Goal: Find contact information: Find contact information

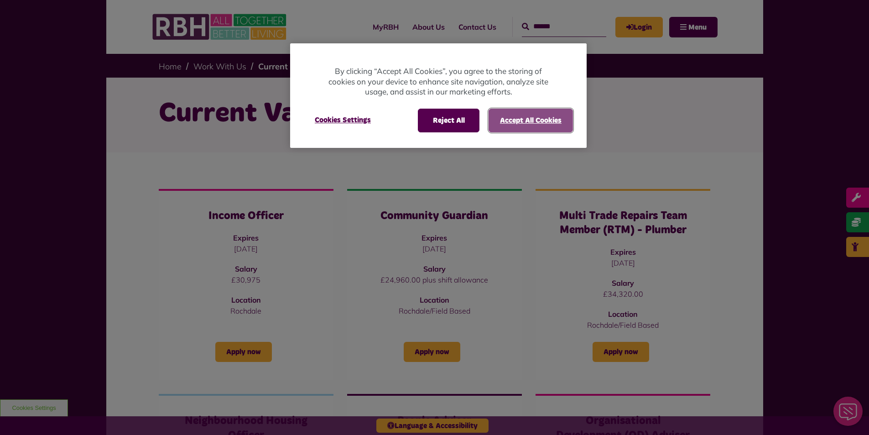
click at [509, 123] on button "Accept All Cookies" at bounding box center [530, 121] width 84 height 24
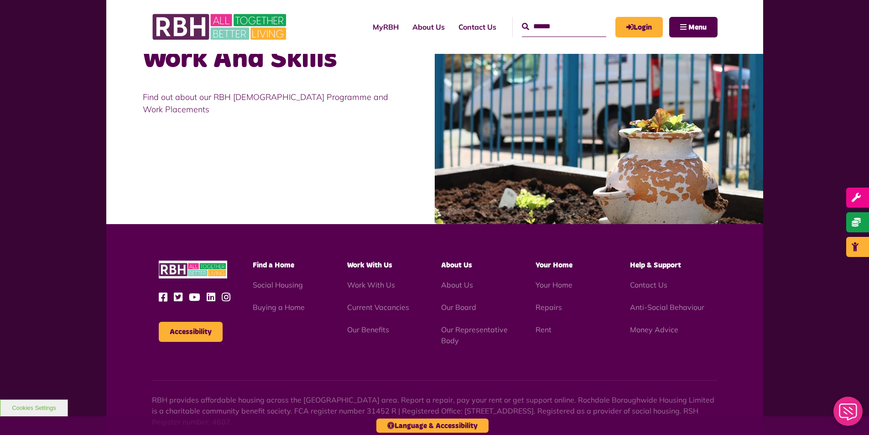
scroll to position [1109, 0]
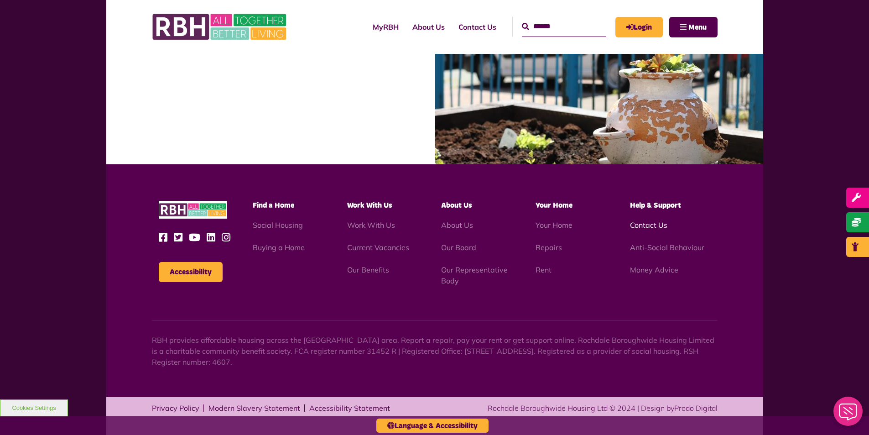
click at [657, 224] on link "Contact Us" at bounding box center [648, 224] width 37 height 9
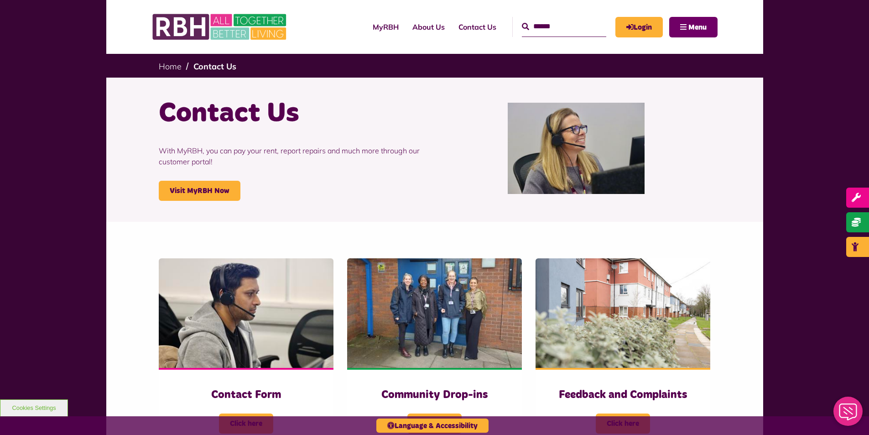
click at [692, 29] on span "Menu" at bounding box center [697, 27] width 18 height 7
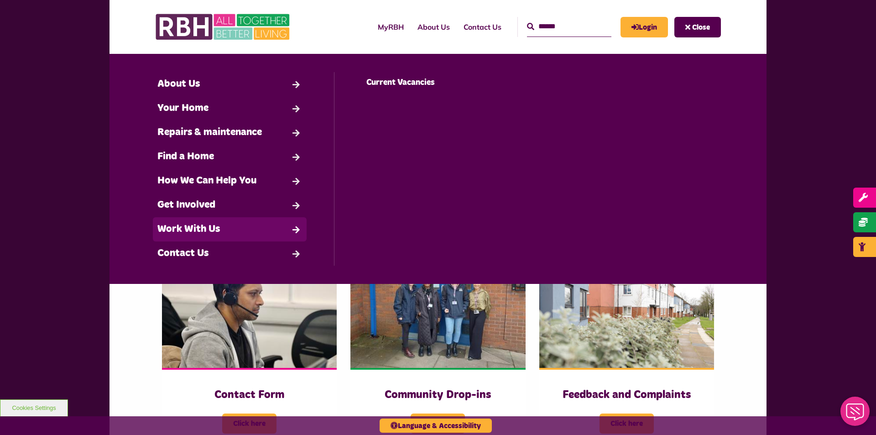
click at [213, 234] on link "Work With Us" at bounding box center [230, 229] width 154 height 24
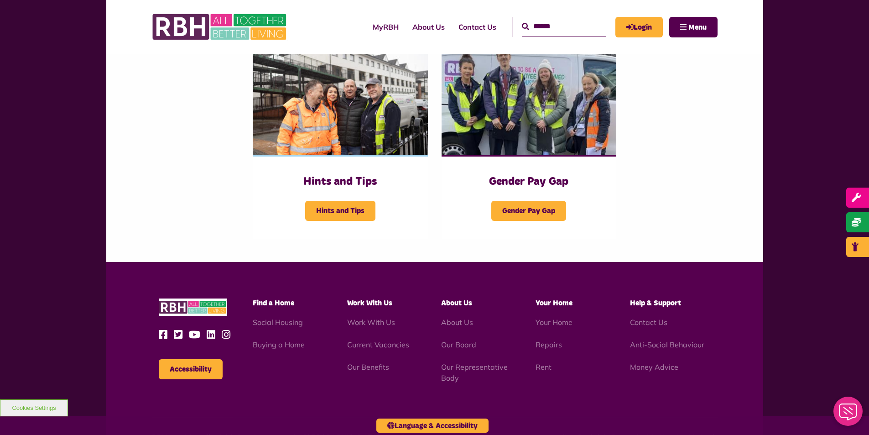
scroll to position [508, 0]
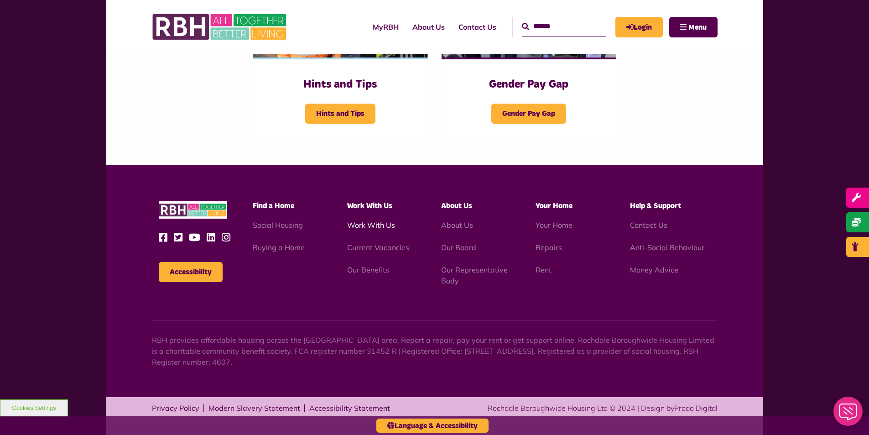
click at [382, 225] on link "Work With Us" at bounding box center [371, 224] width 48 height 9
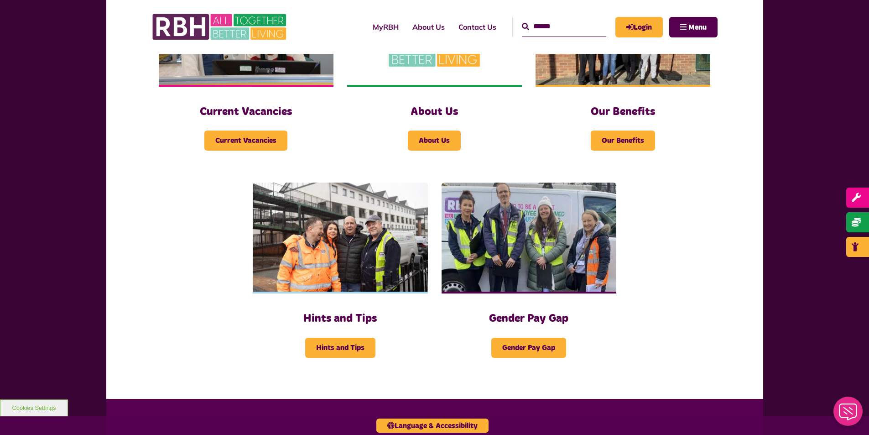
scroll to position [228, 0]
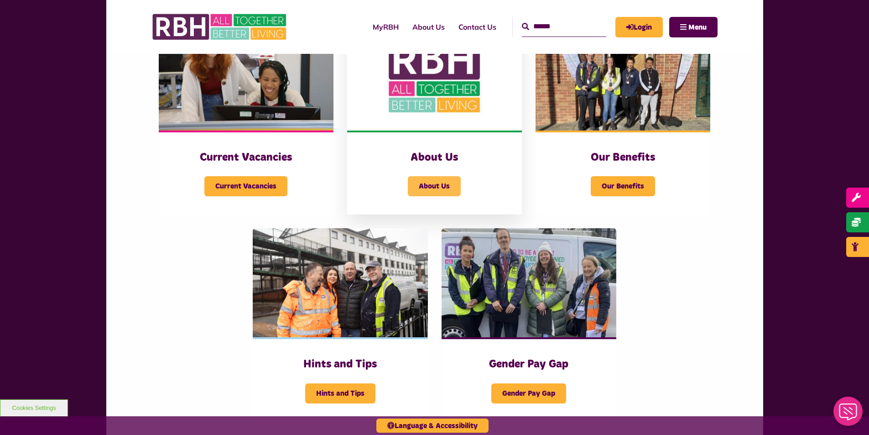
click at [434, 183] on span "About Us" at bounding box center [434, 186] width 53 height 20
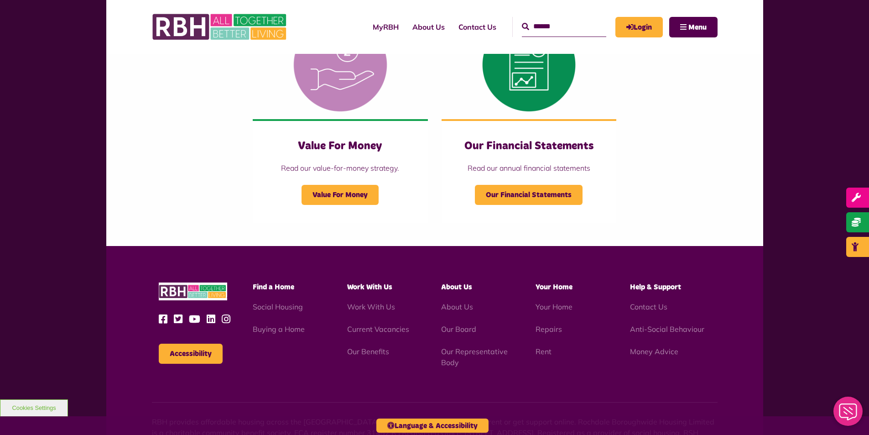
scroll to position [994, 0]
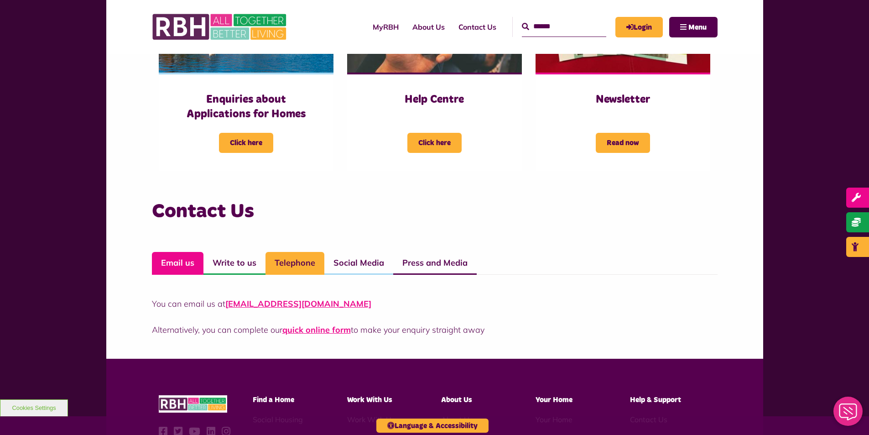
scroll to position [696, 0]
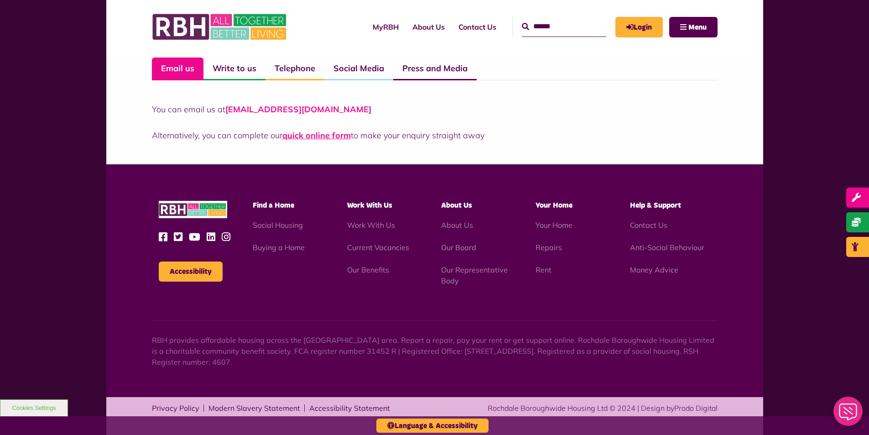
drag, startPoint x: 361, startPoint y: 107, endPoint x: 227, endPoint y: 110, distance: 134.1
click at [227, 110] on p "You can email us at CustomerExperience@rbh.org.uk" at bounding box center [435, 109] width 566 height 12
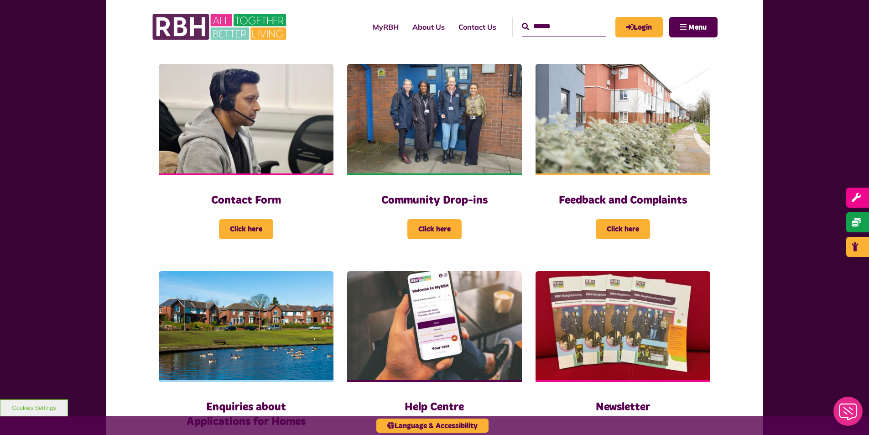
scroll to position [0, 0]
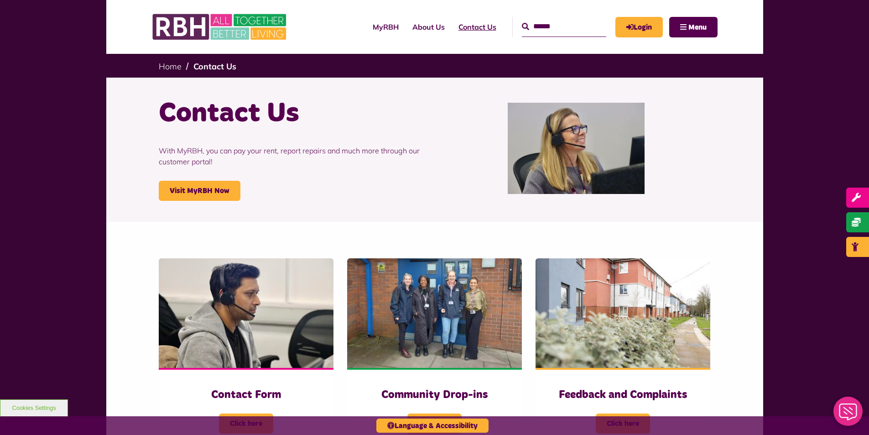
click at [461, 26] on link "Contact Us" at bounding box center [478, 27] width 52 height 25
click at [457, 26] on link "Contact Us" at bounding box center [478, 27] width 52 height 25
